Goal: Task Accomplishment & Management: Manage account settings

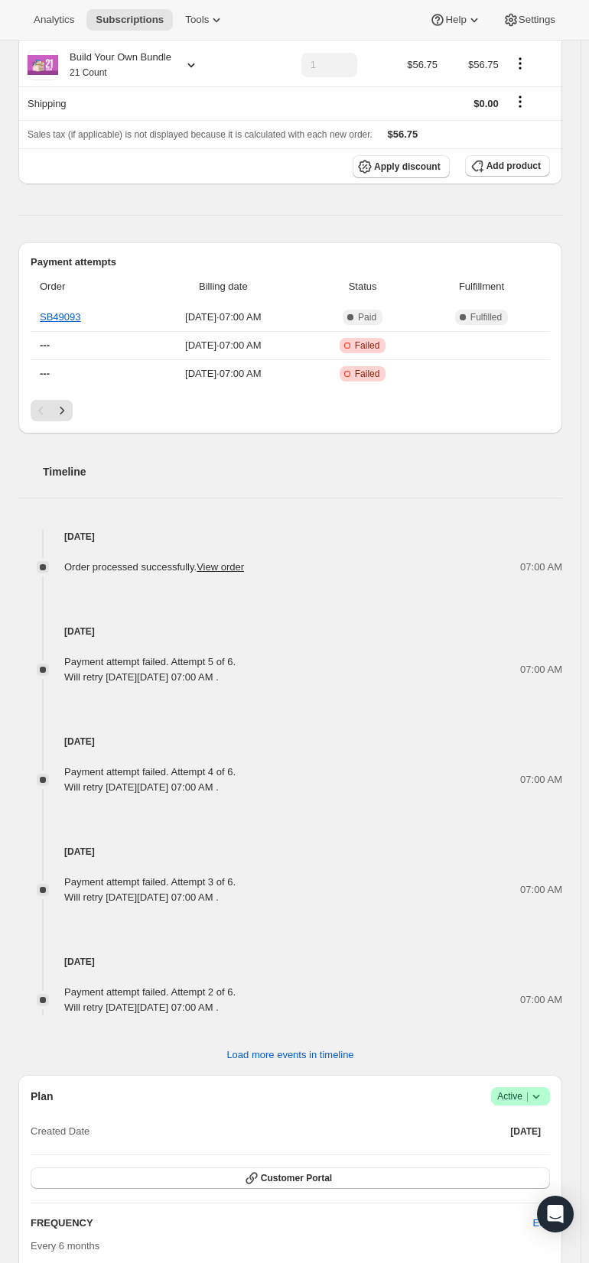
scroll to position [306, 0]
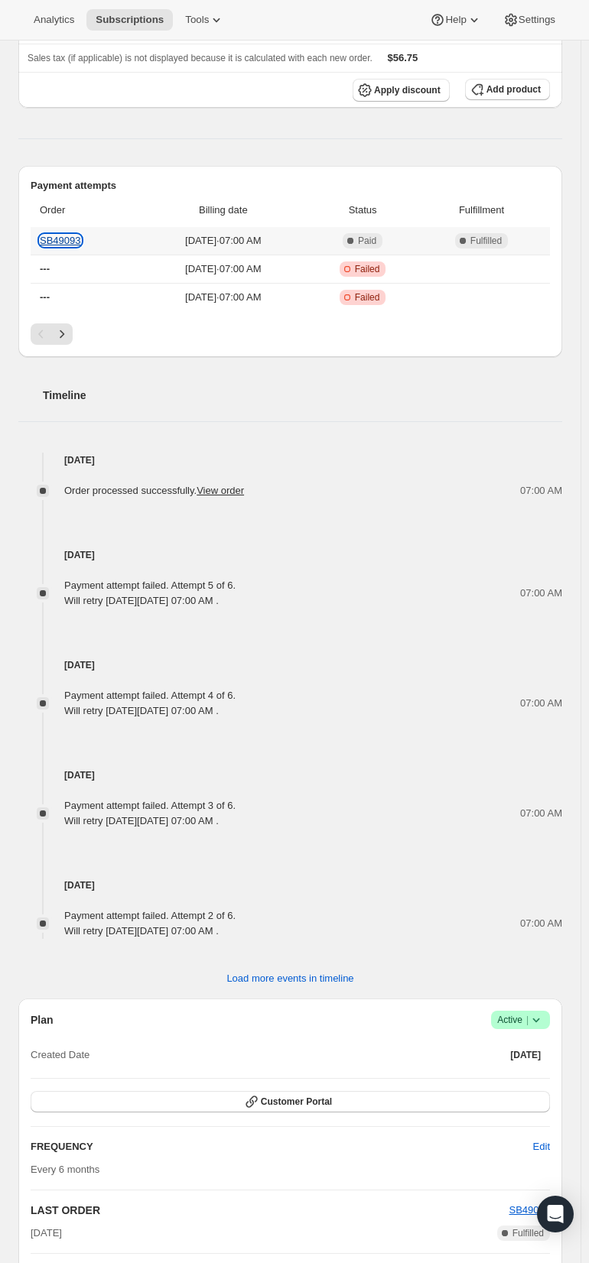
click at [64, 246] on link "SB49093" at bounding box center [60, 240] width 41 height 11
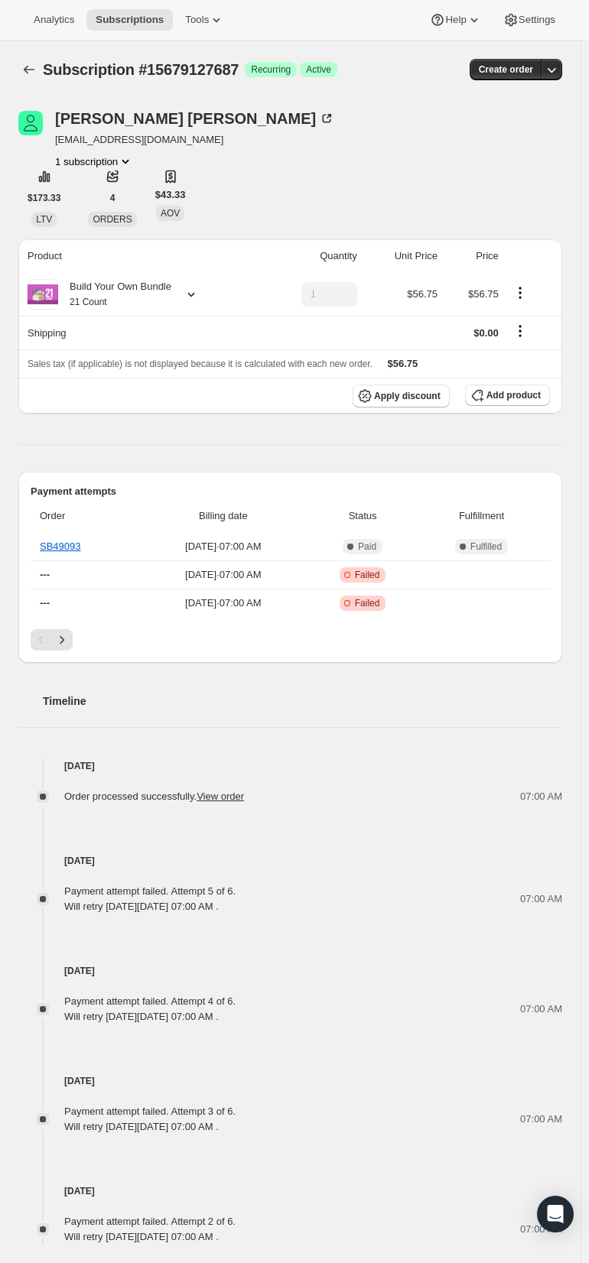
click at [331, 76] on span "Active" at bounding box center [318, 69] width 25 height 12
click at [199, 302] on icon at bounding box center [191, 294] width 15 height 15
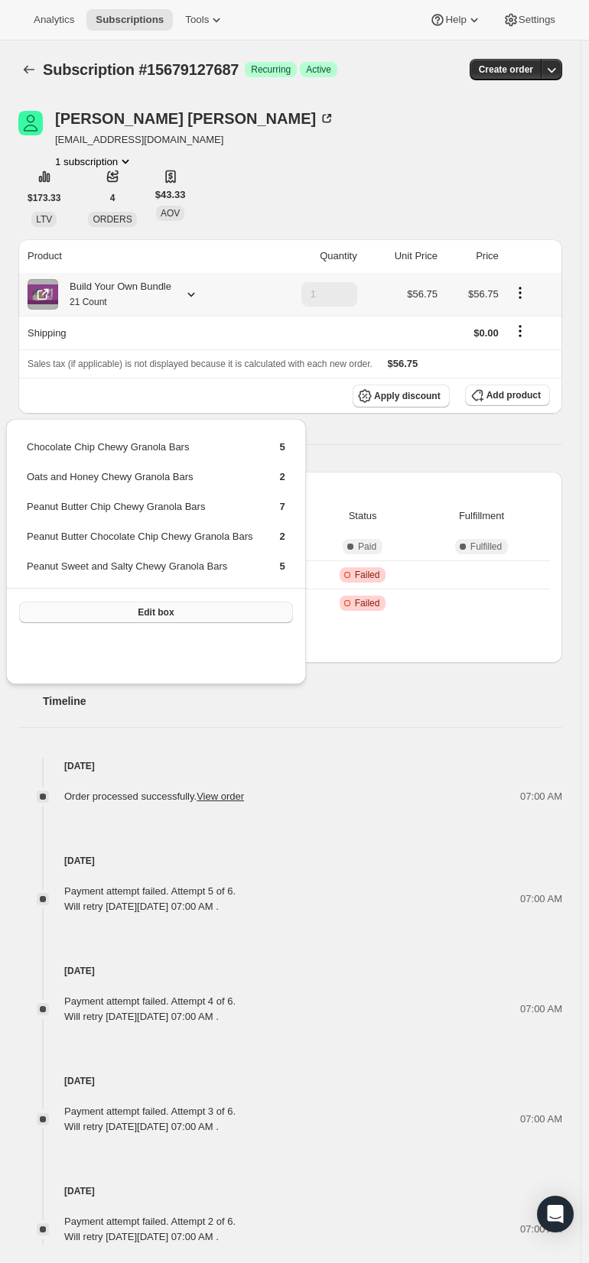
click at [174, 619] on span "Edit box" at bounding box center [156, 612] width 36 height 12
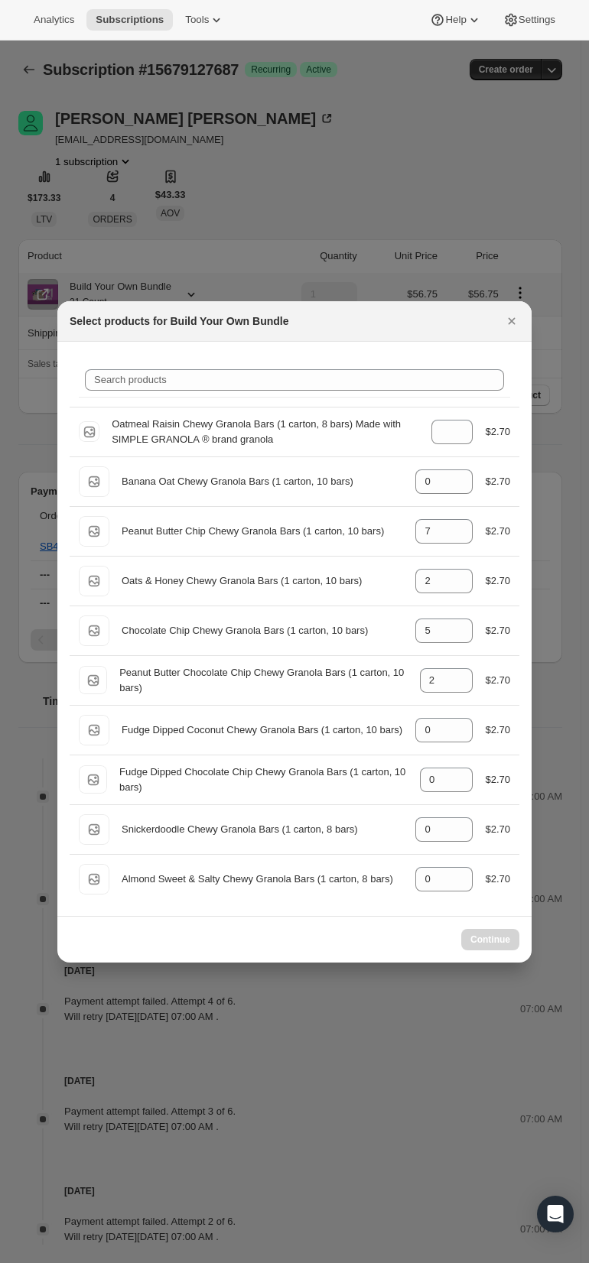
select select "gid://shopify/ProductVariant/40294617743495"
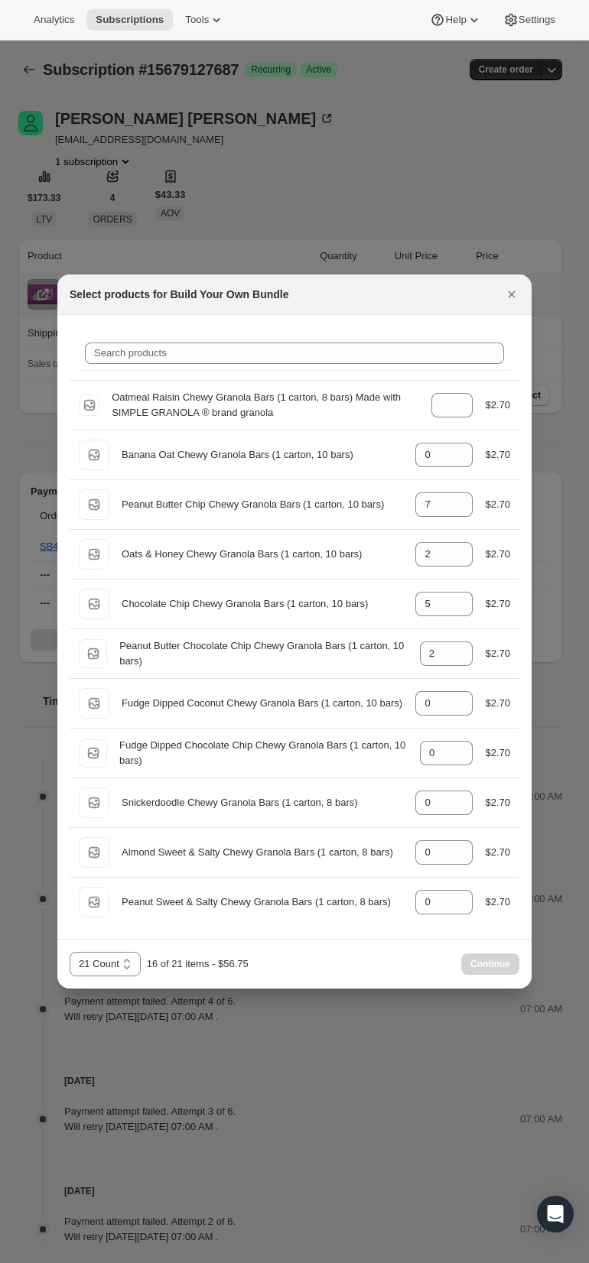
type input "5"
click at [519, 302] on icon "Close" at bounding box center [511, 294] width 15 height 15
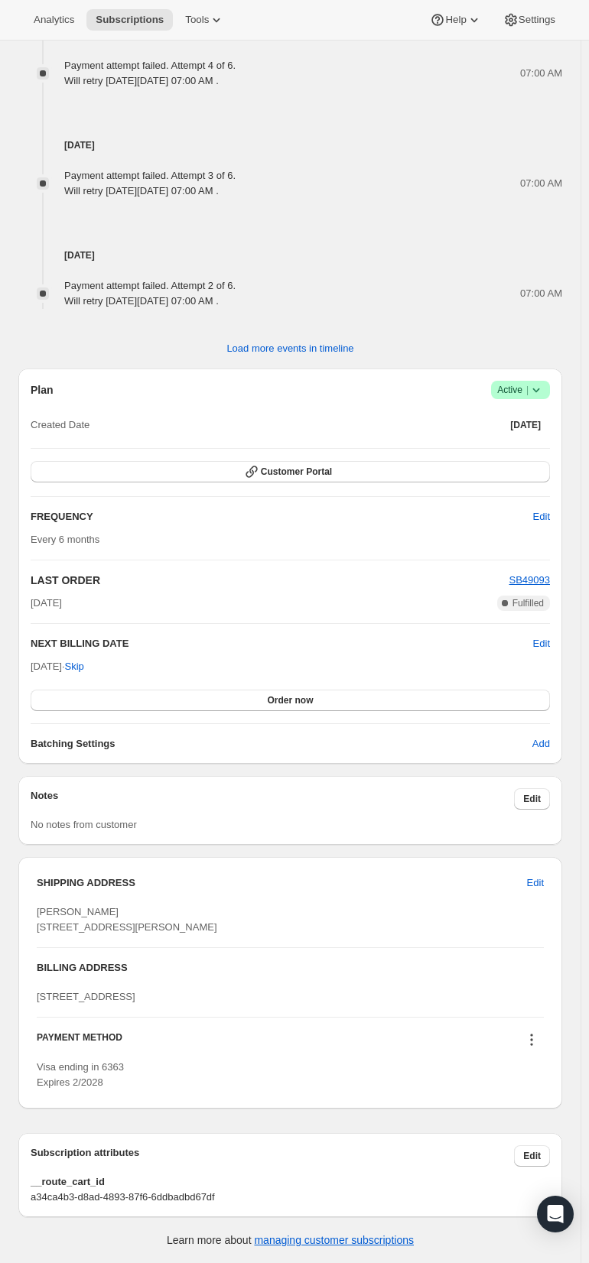
scroll to position [1341, 0]
click at [528, 382] on icon at bounding box center [535, 389] width 15 height 15
click at [497, 717] on span "Cancel subscription" at bounding box center [500, 722] width 86 height 11
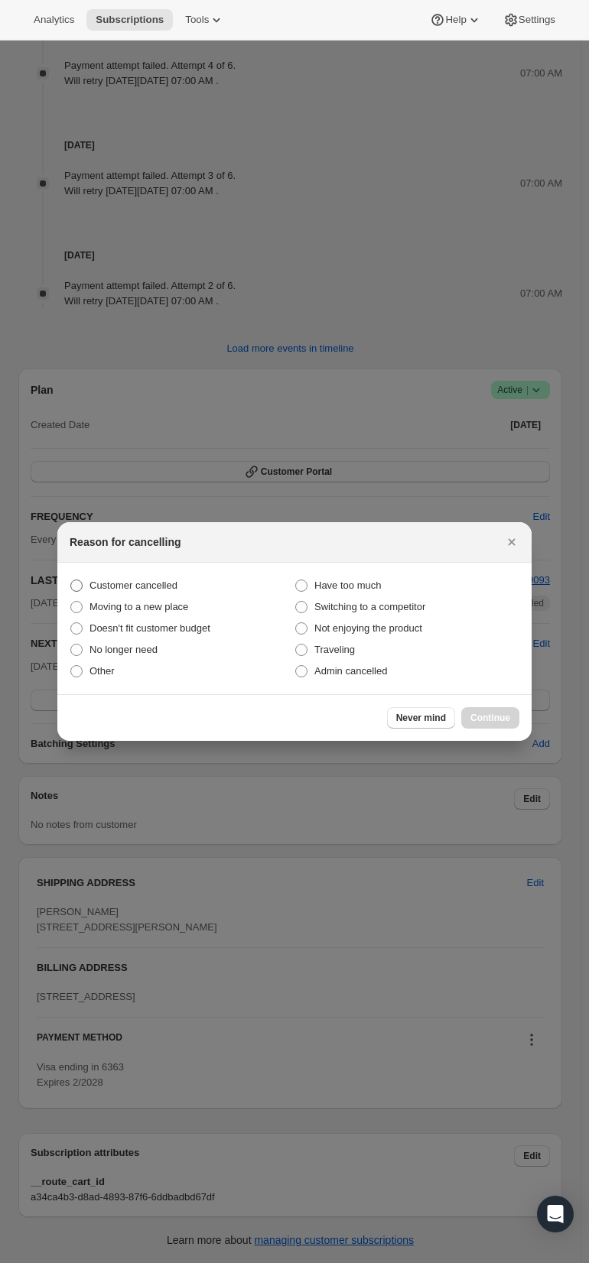
click at [70, 592] on span ":rbi:" at bounding box center [76, 586] width 12 height 12
click at [70, 580] on input "Customer cancelled" at bounding box center [70, 580] width 1 height 1
radio input "true"
click at [510, 724] on span "Continue" at bounding box center [490, 718] width 40 height 12
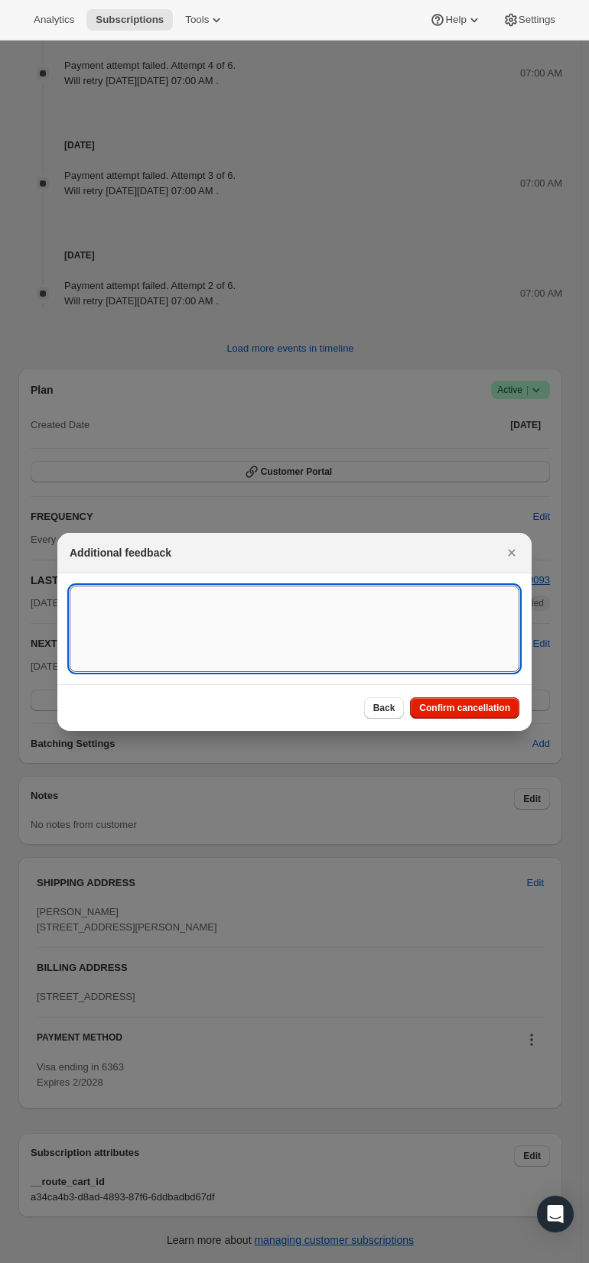
click at [70, 672] on textarea ":rbi:" at bounding box center [295, 629] width 450 height 86
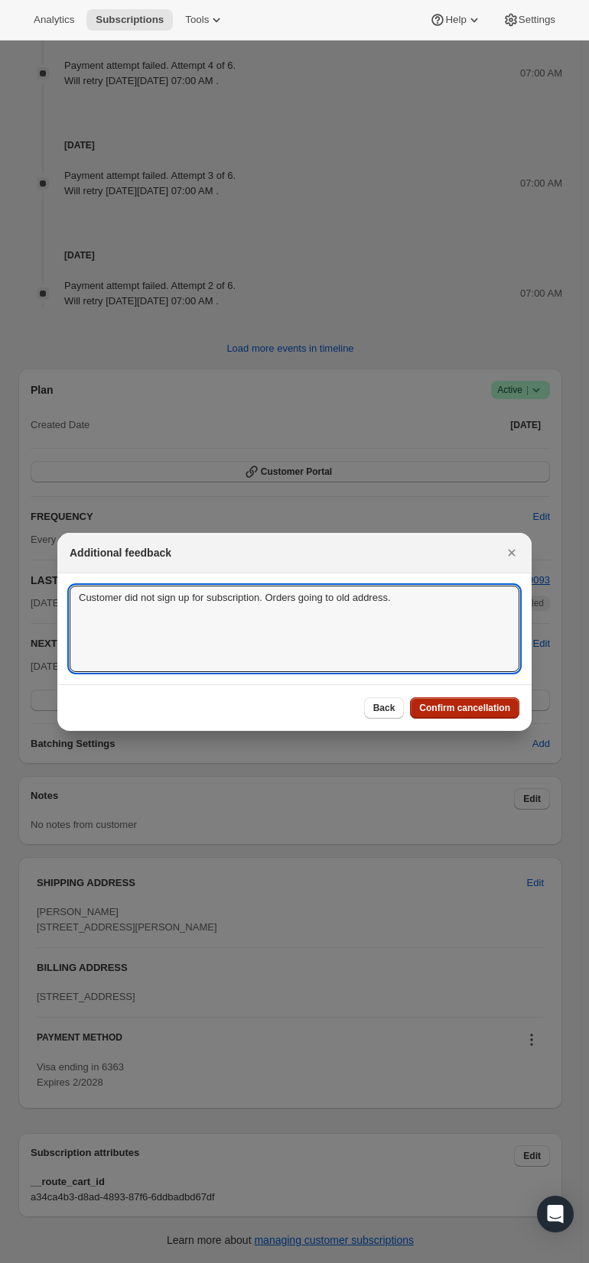
type textarea "Customer did not sign up for subscription. Orders going to old address."
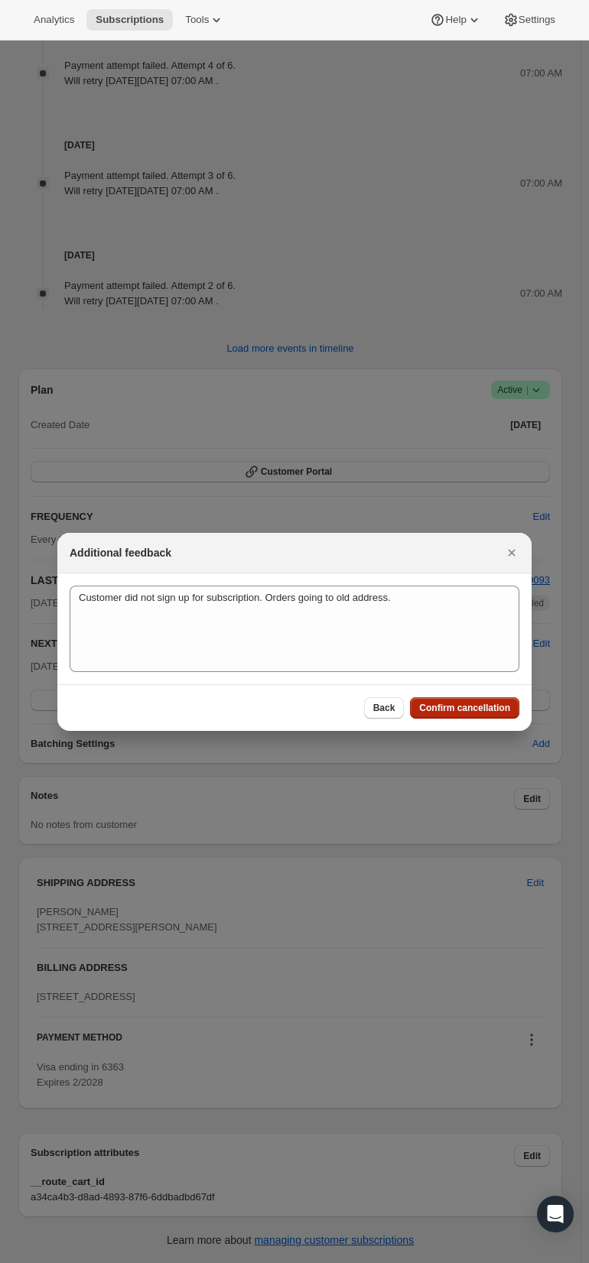
click at [475, 719] on button "Confirm cancellation" at bounding box center [464, 708] width 109 height 21
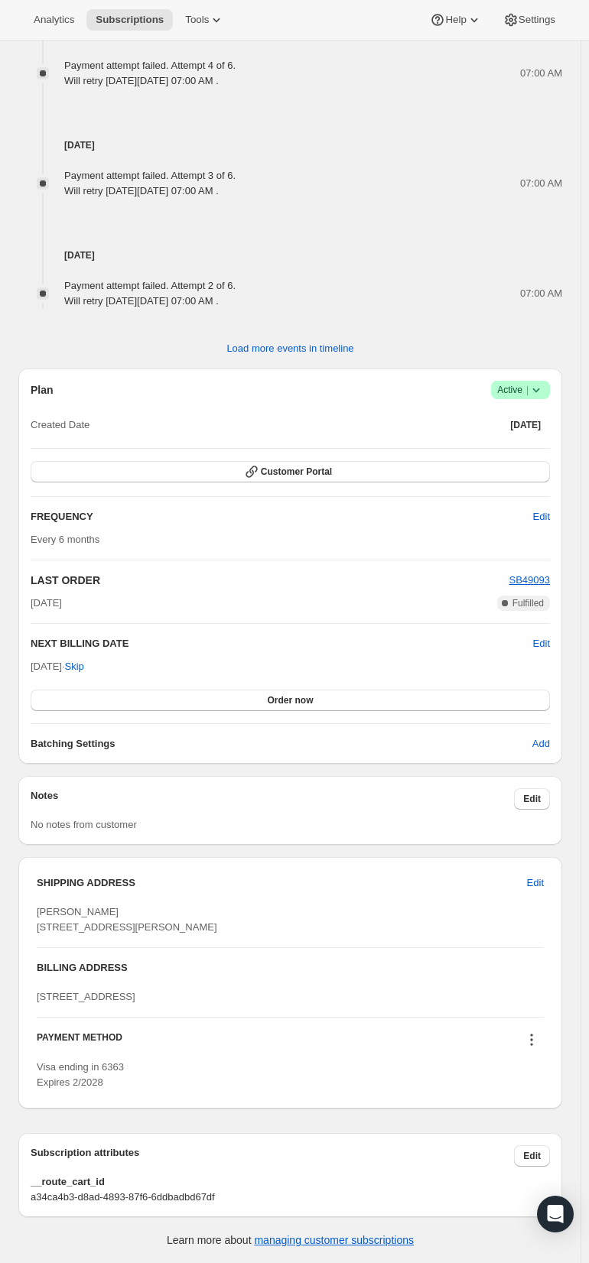
scroll to position [1663, 0]
click at [530, 382] on icon at bounding box center [535, 389] width 15 height 15
click at [467, 763] on span "Cancel subscription" at bounding box center [500, 768] width 86 height 11
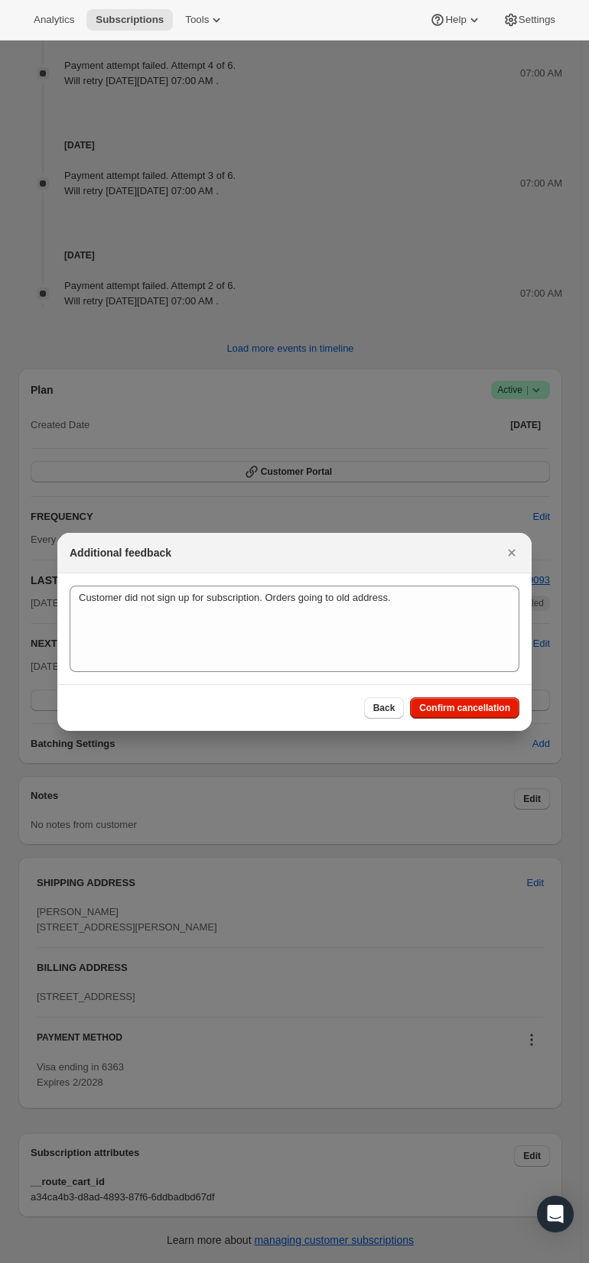
scroll to position [0, 0]
click at [500, 714] on span "Confirm cancellation" at bounding box center [464, 708] width 91 height 12
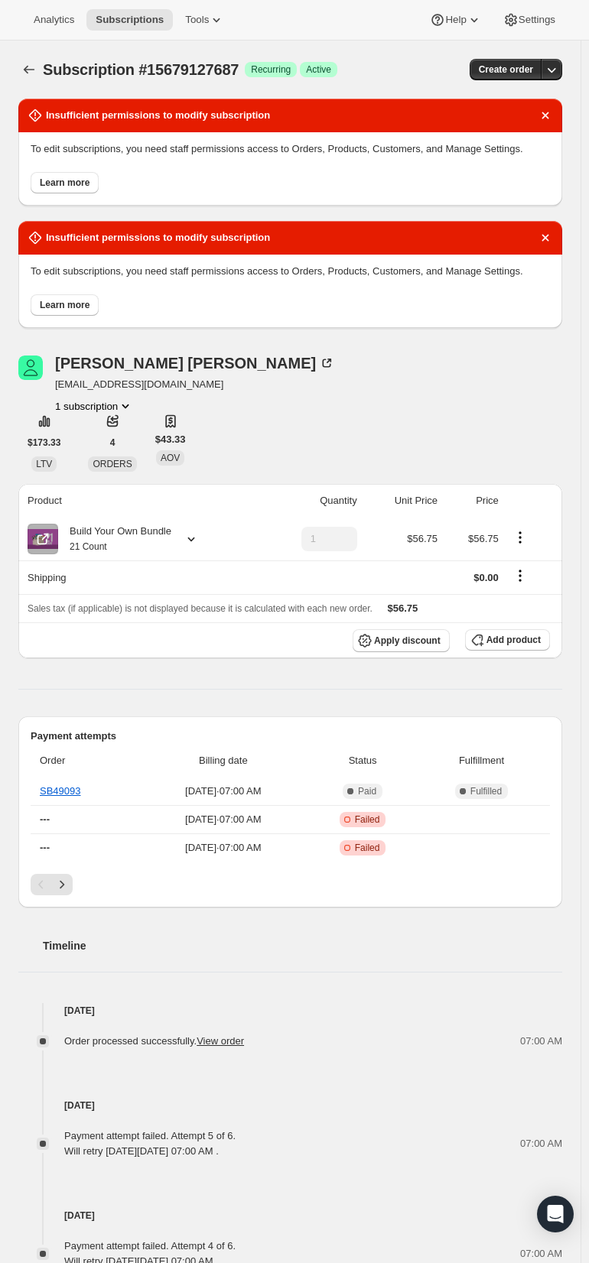
click at [348, 414] on div "Lisa Thomas nikkidoll45@hotmail.com 1 subscription" at bounding box center [208, 385] width 381 height 58
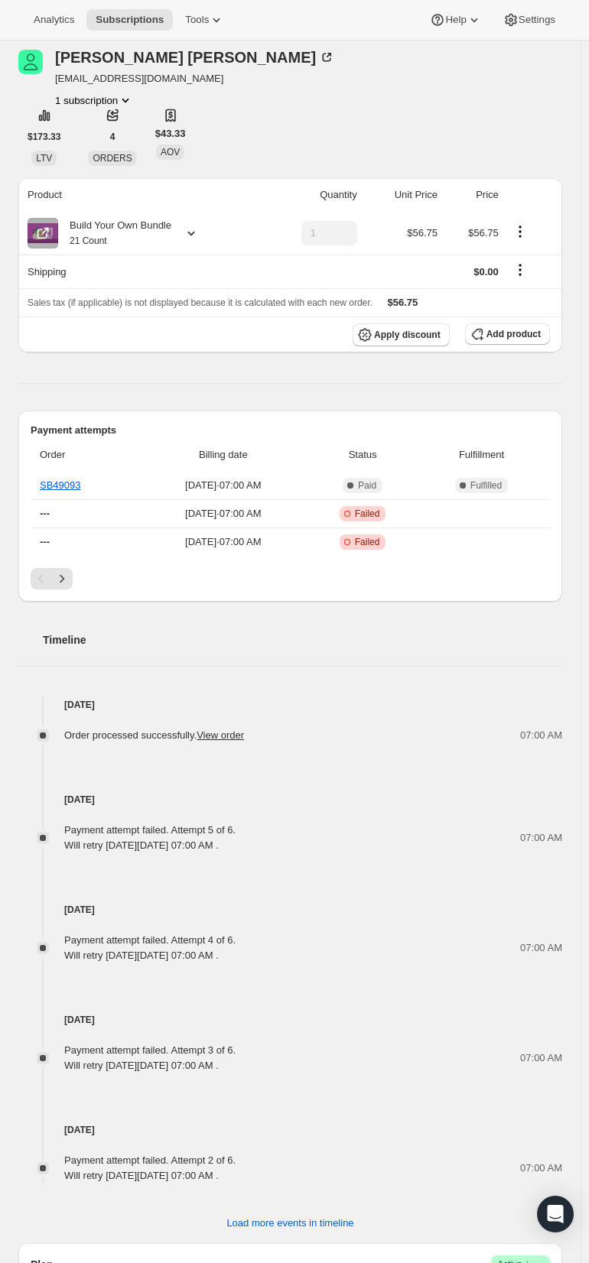
scroll to position [153, 0]
